Goal: Information Seeking & Learning: Learn about a topic

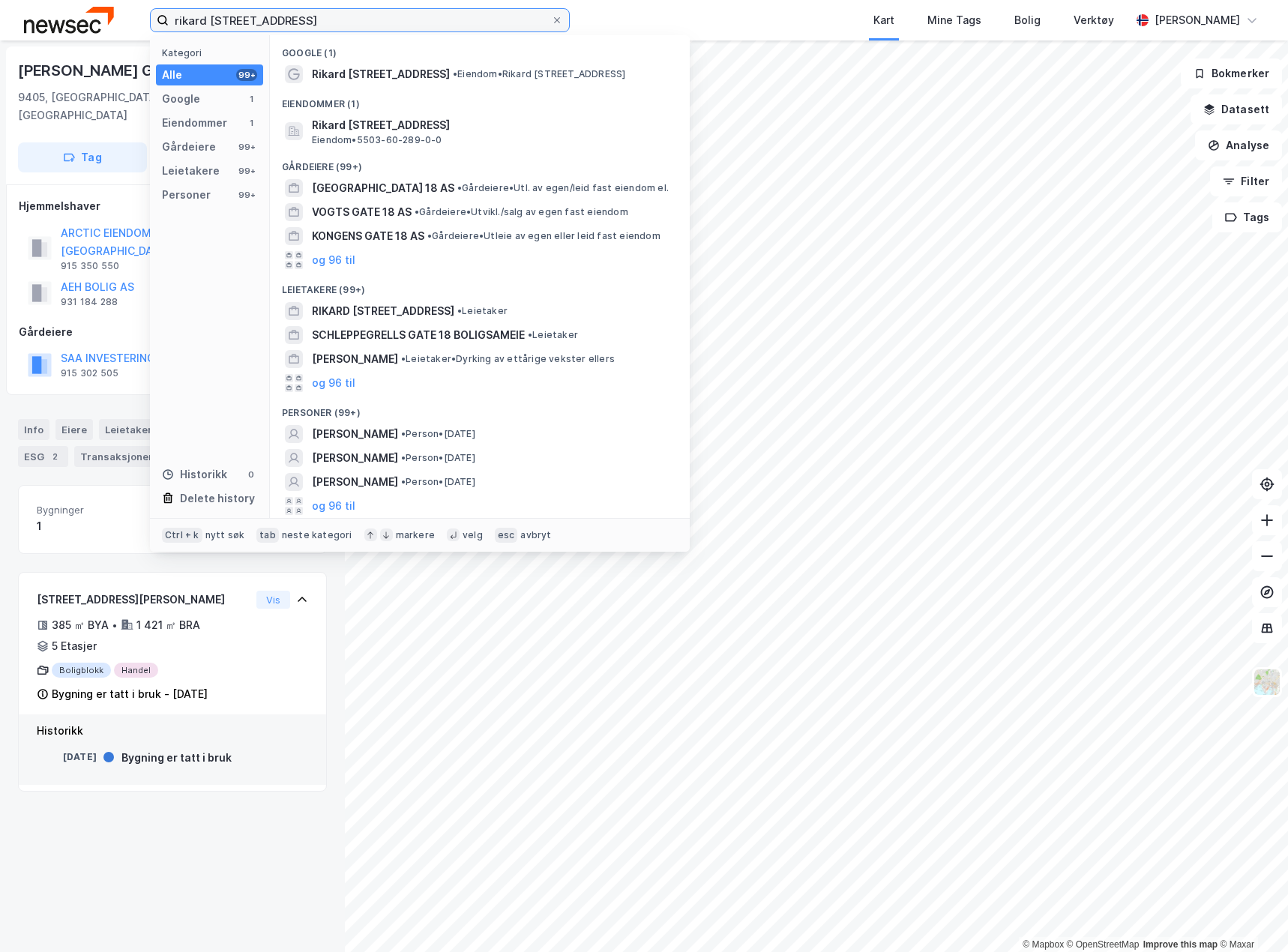
drag, startPoint x: 336, startPoint y: 26, endPoint x: -245, endPoint y: 26, distance: 581.0
click at [0, 26] on html "rikard [STREET_ADDRESS] Kategori Alle 99+ Google 1 Eiendommer 1 Gårdeiere 99+ L…" at bounding box center [644, 476] width 1288 height 952
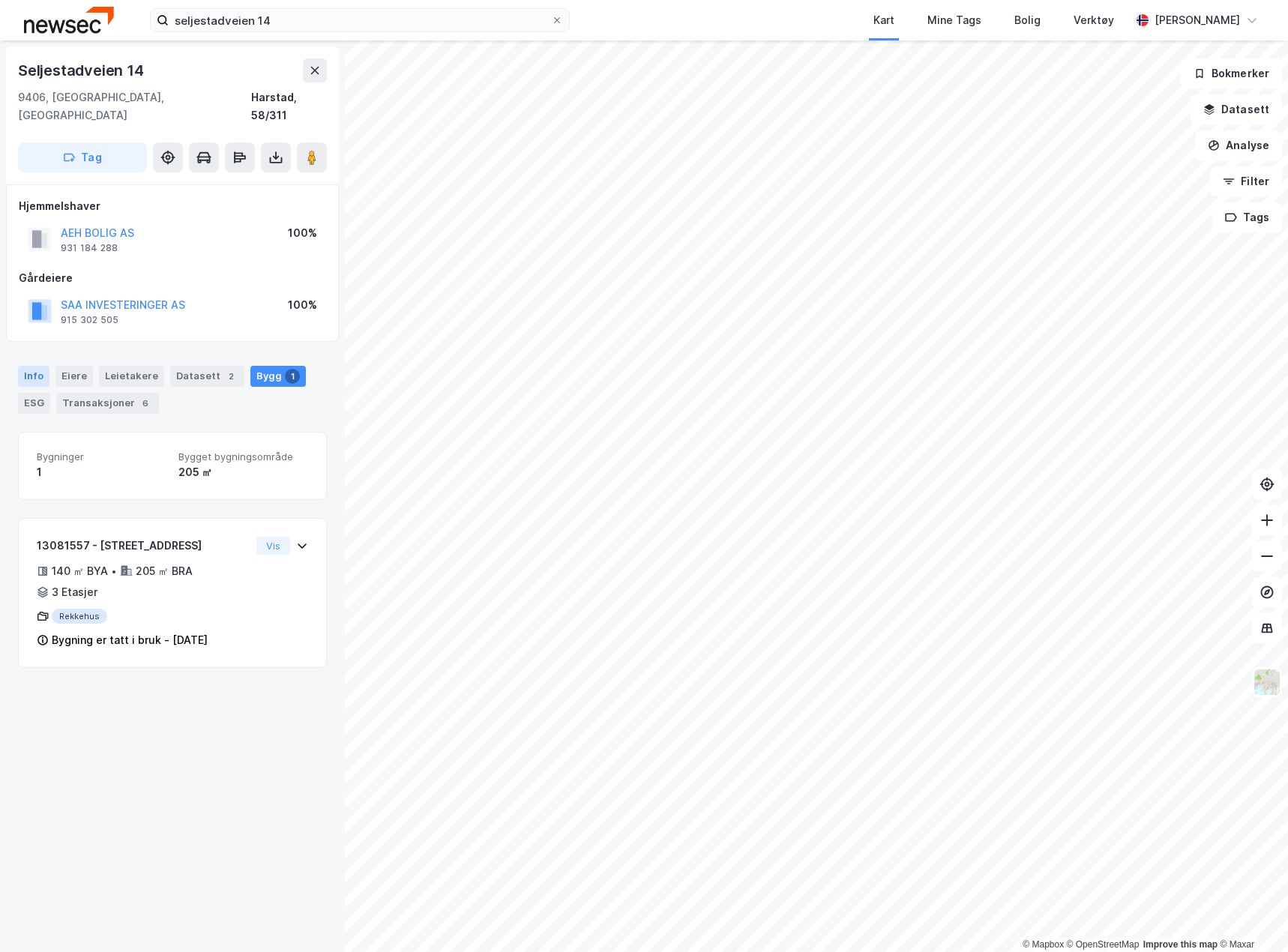
click at [22, 366] on div "Info" at bounding box center [33, 376] width 31 height 21
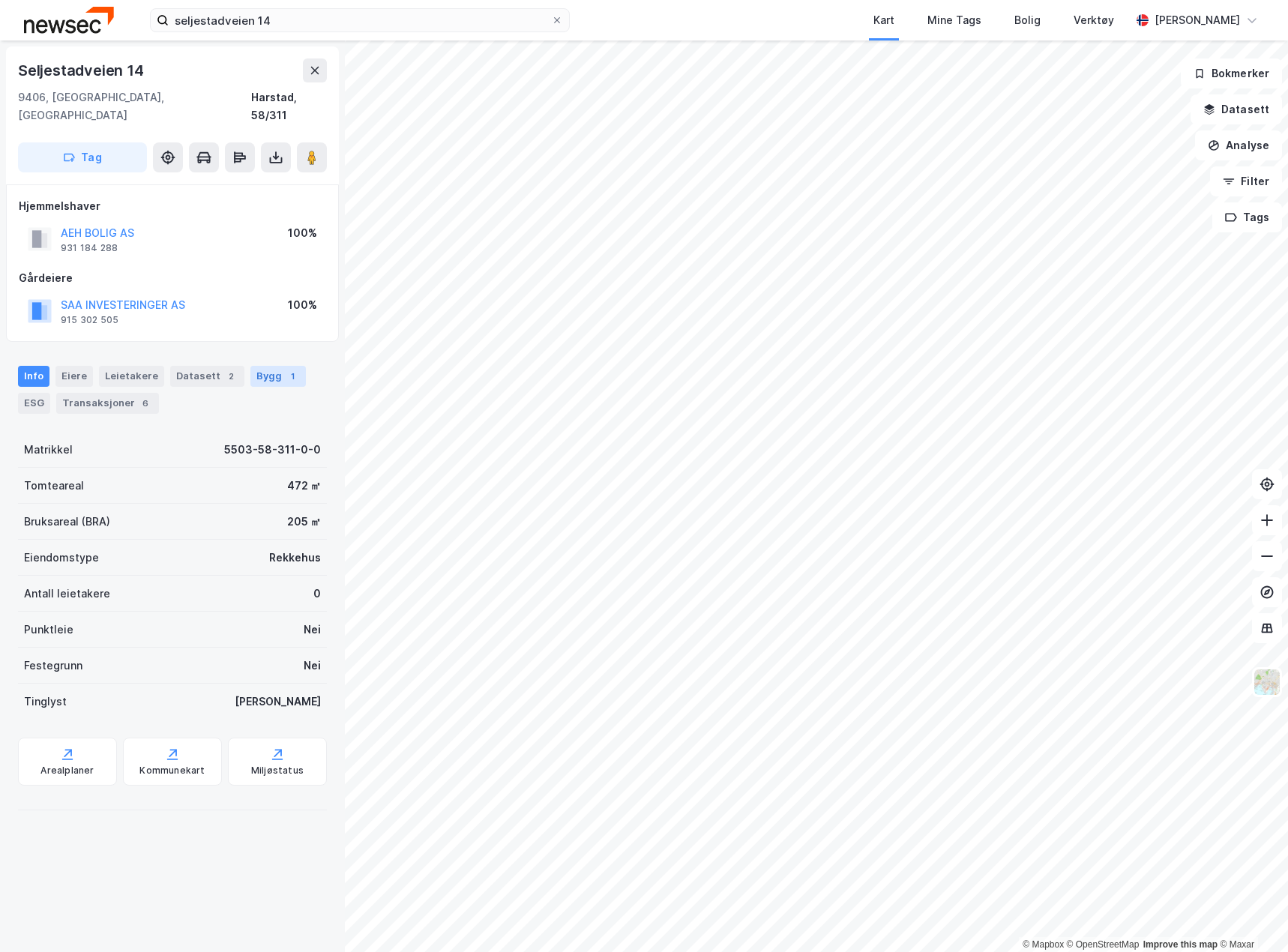
click at [285, 369] on div "1" at bounding box center [292, 376] width 15 height 15
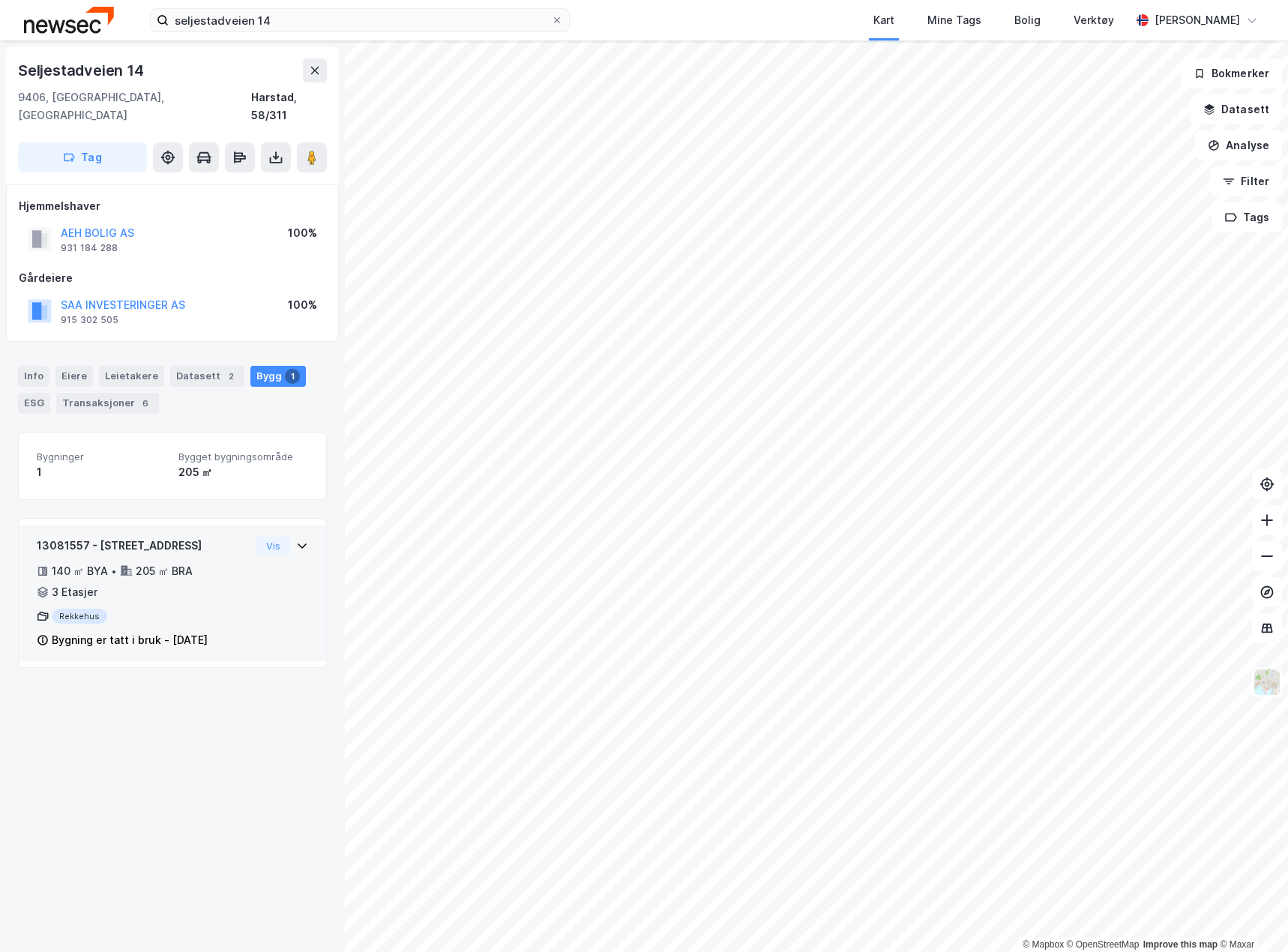
click at [224, 609] on div "Rekkehus" at bounding box center [144, 616] width 214 height 15
click at [136, 564] on div "140 ㎡ BYA • 205 ㎡ BRA • 3 Etasjer" at bounding box center [144, 581] width 214 height 39
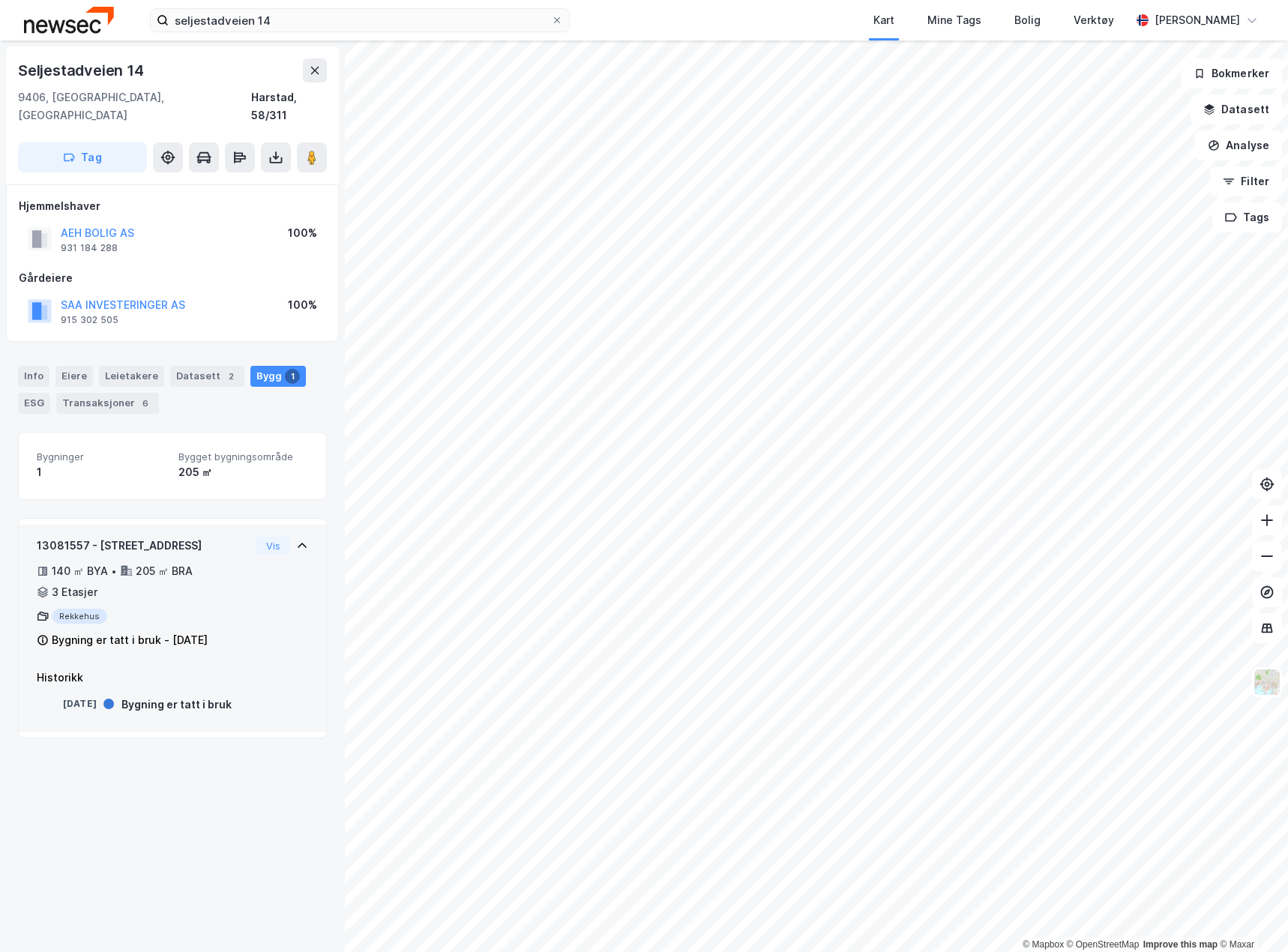
click at [136, 564] on div "140 ㎡ BYA • 205 ㎡ BRA • 3 Etasjer" at bounding box center [144, 581] width 214 height 39
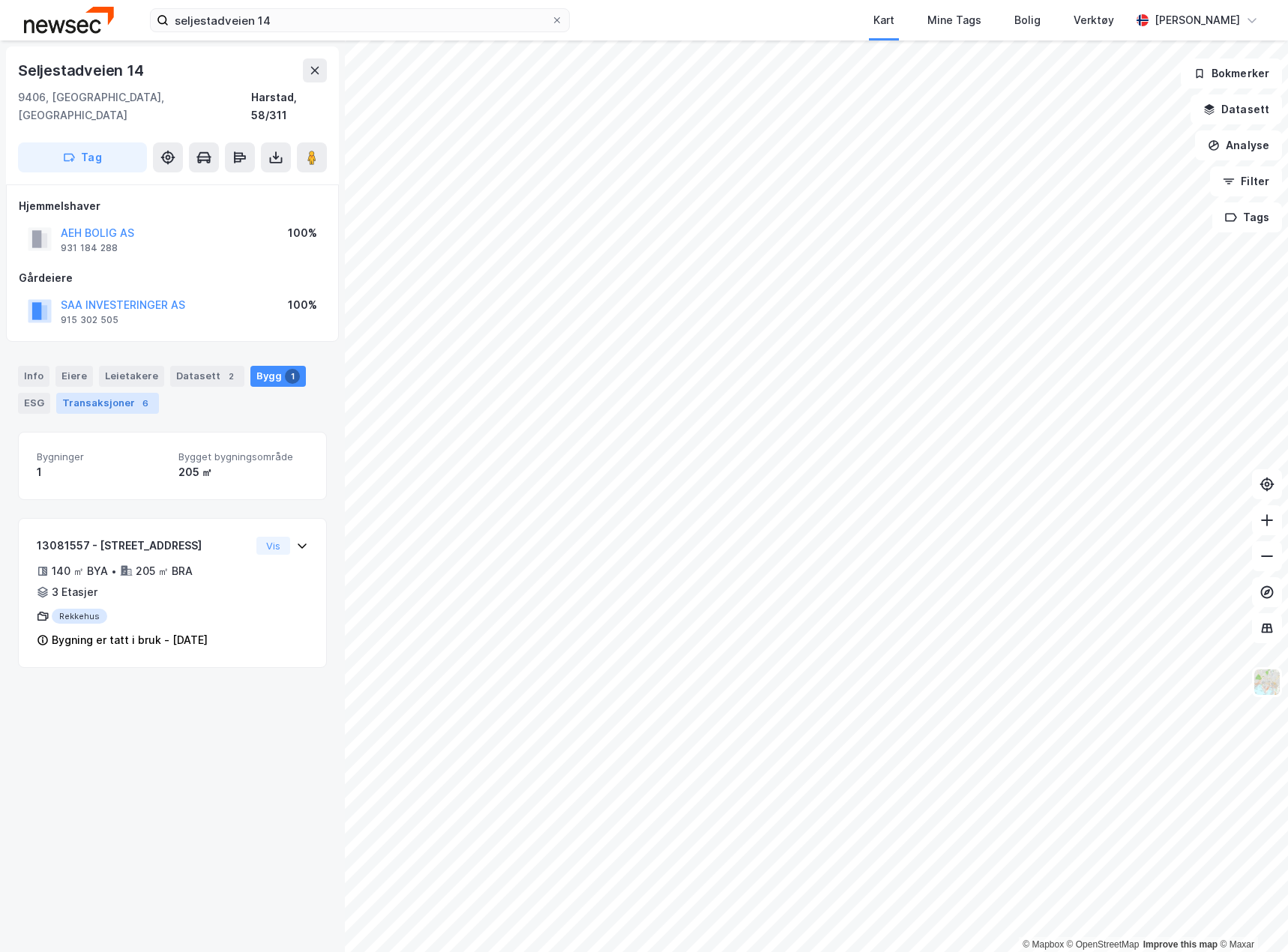
click at [107, 393] on div "Transaksjoner 6" at bounding box center [108, 403] width 103 height 21
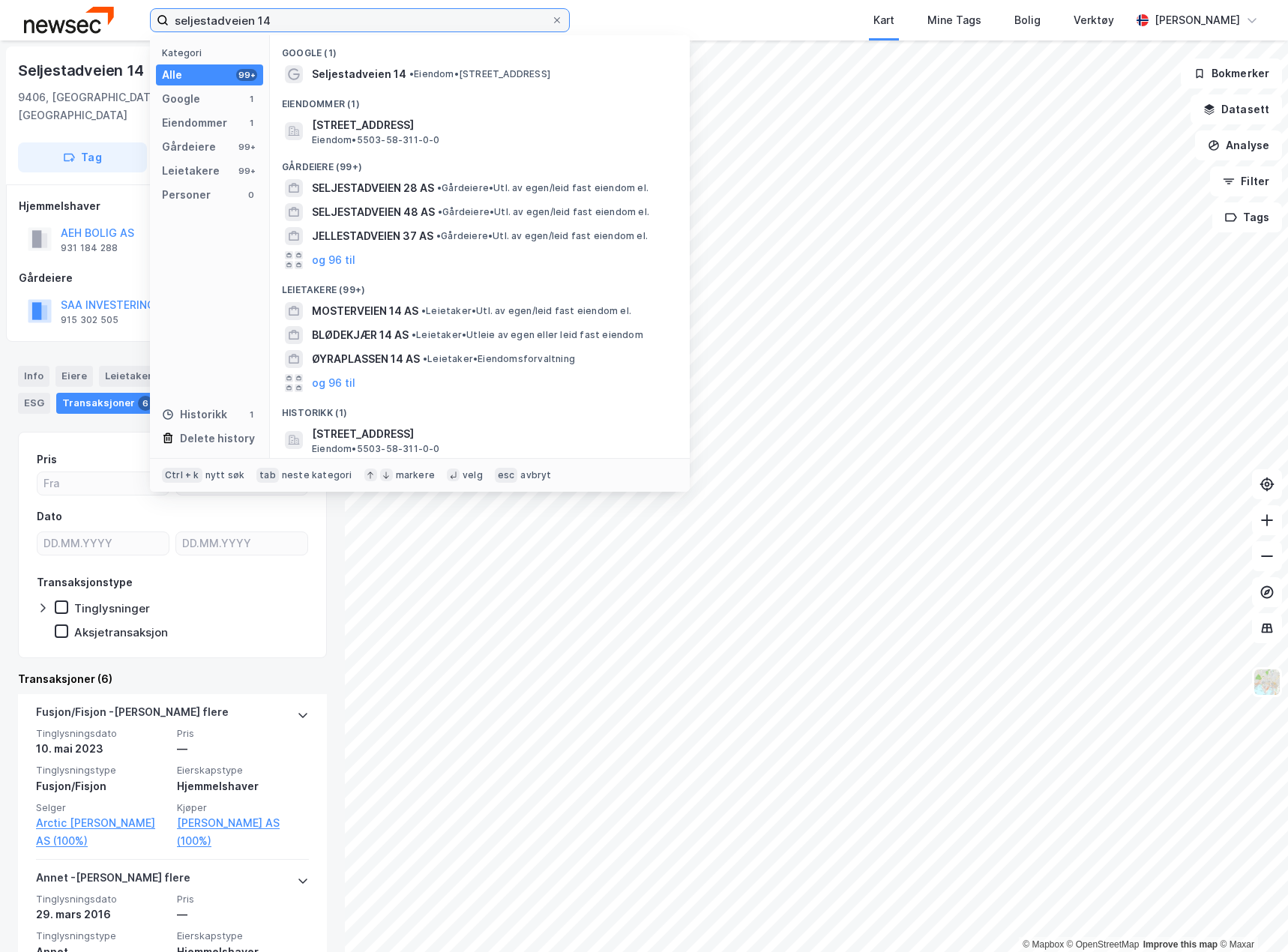
drag, startPoint x: 373, startPoint y: 22, endPoint x: -5, endPoint y: 24, distance: 378.0
click at [0, 24] on html "seljestadveien 14 Kategori Alle 99+ Google 1 Eiendommer 1 Gårdeiere 99+ Leietak…" at bounding box center [644, 476] width 1288 height 952
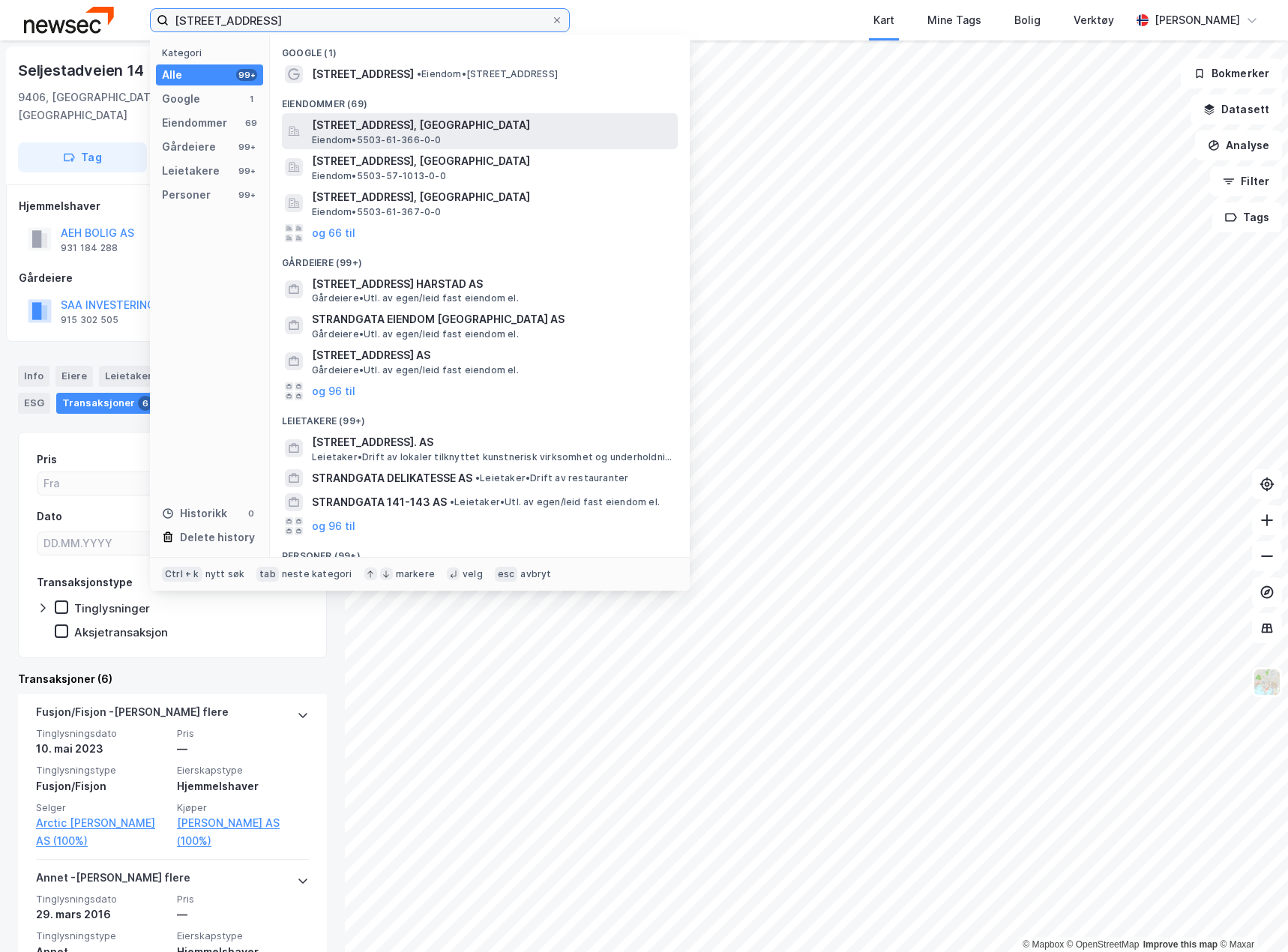
type input "[STREET_ADDRESS]"
click at [384, 132] on span "[STREET_ADDRESS], [GEOGRAPHIC_DATA]" at bounding box center [491, 125] width 360 height 18
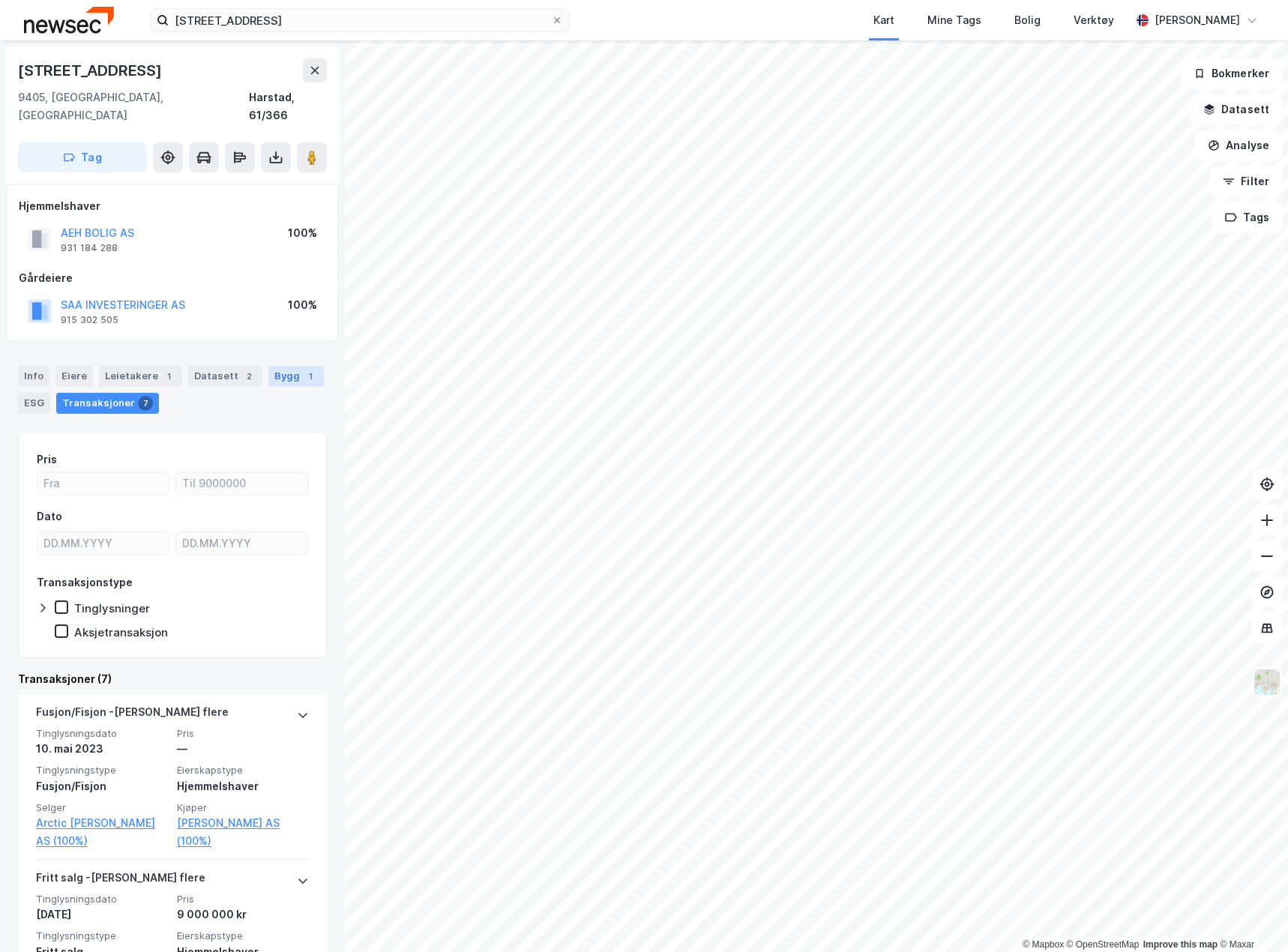
click at [303, 369] on div "1" at bounding box center [310, 376] width 15 height 15
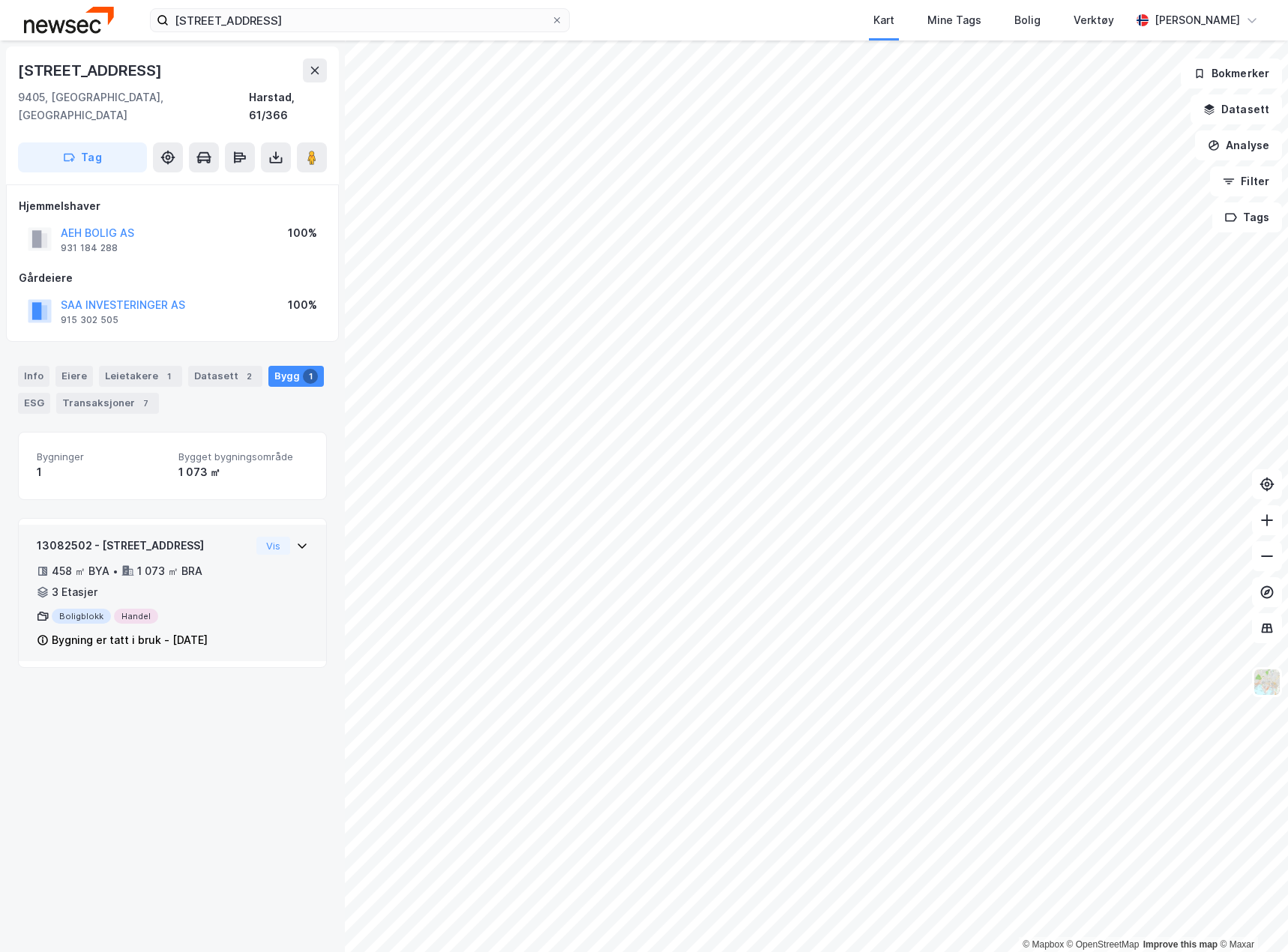
click at [213, 562] on div "458 ㎡ BYA • 1 073 ㎡ BRA • 3 Etasjer" at bounding box center [144, 581] width 214 height 39
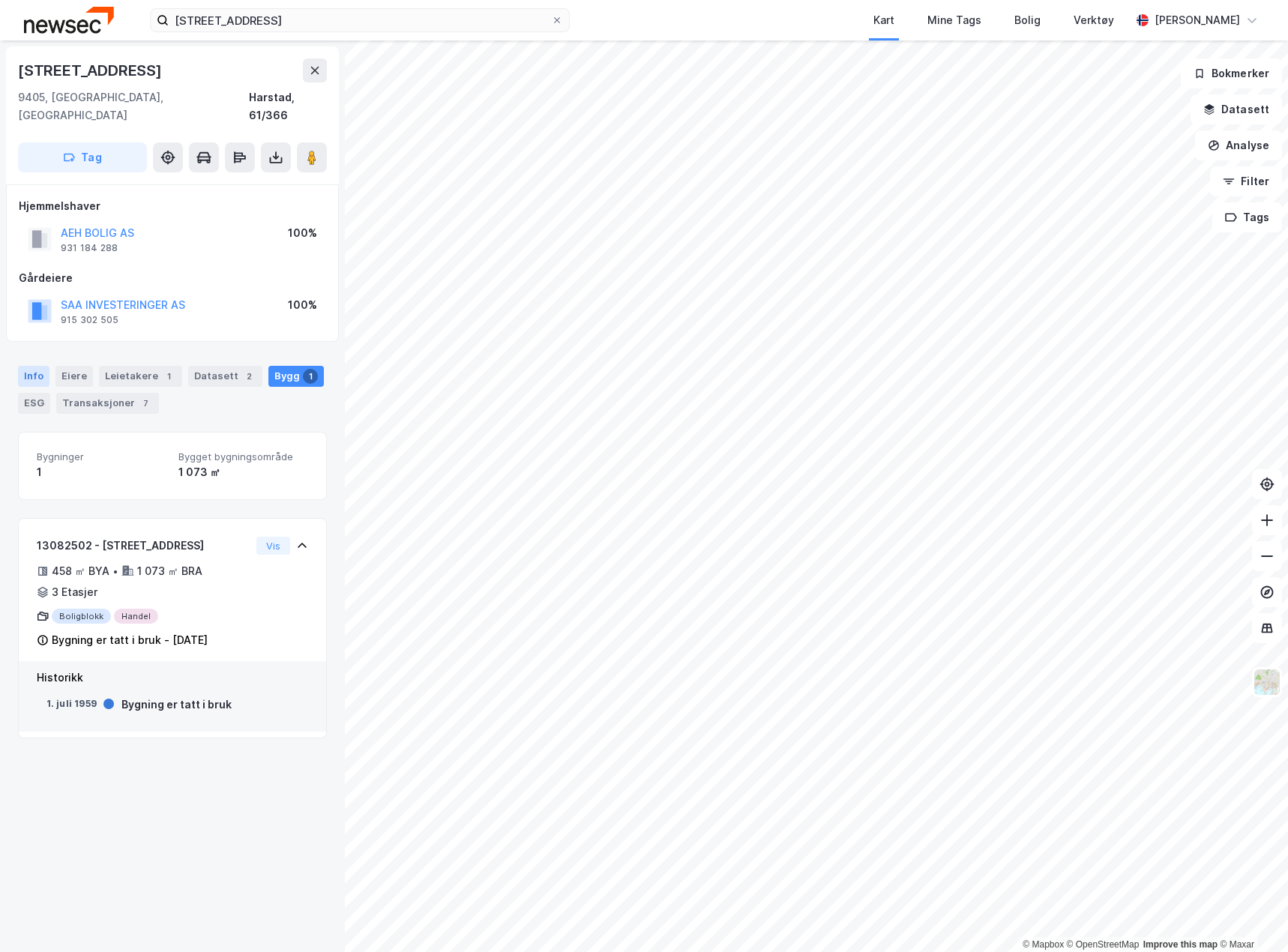
click at [38, 366] on div "Info" at bounding box center [33, 376] width 31 height 21
